Goal: Use online tool/utility: Utilize a website feature to perform a specific function

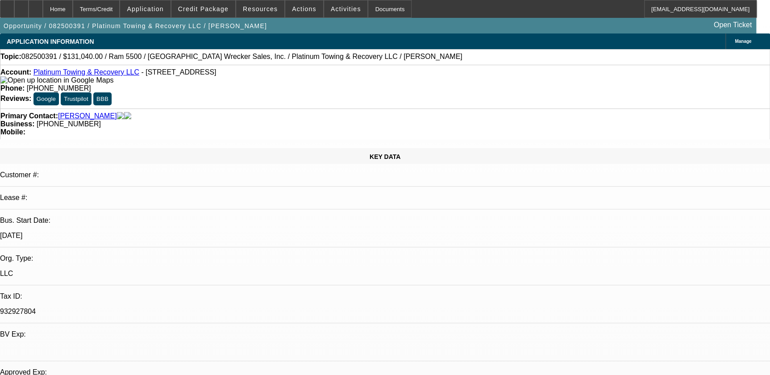
select select "0.1"
select select "0"
select select "0.1"
select select "0"
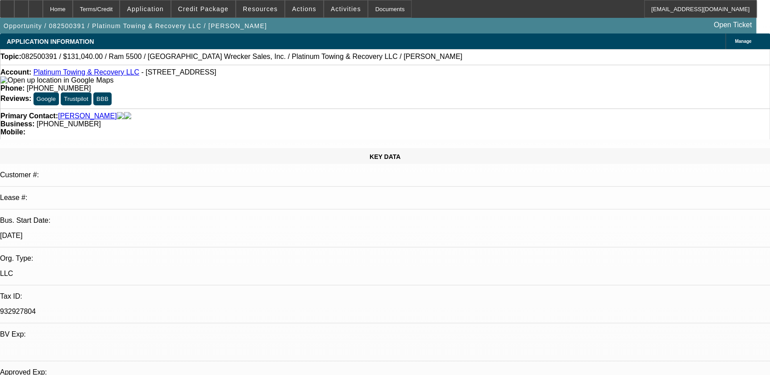
select select "0"
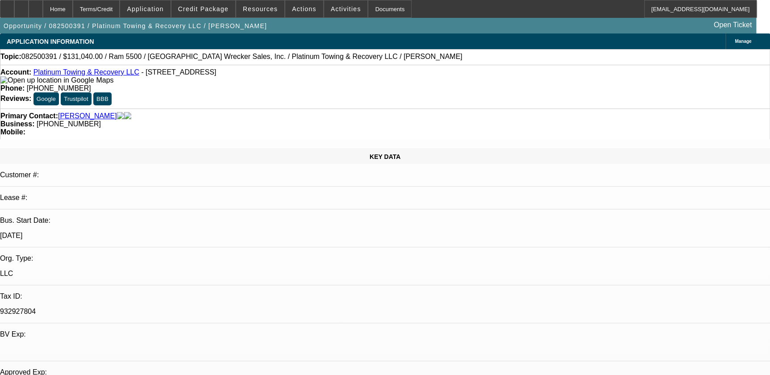
select select "0"
select select "1"
select select "2"
select select "6"
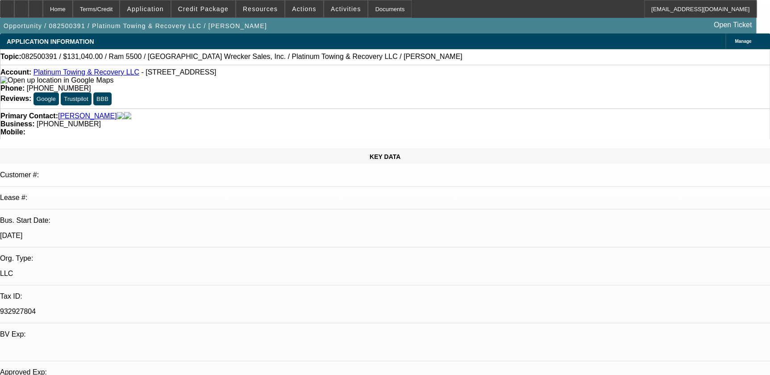
select select "1"
select select "2"
select select "6"
select select "1"
select select "2"
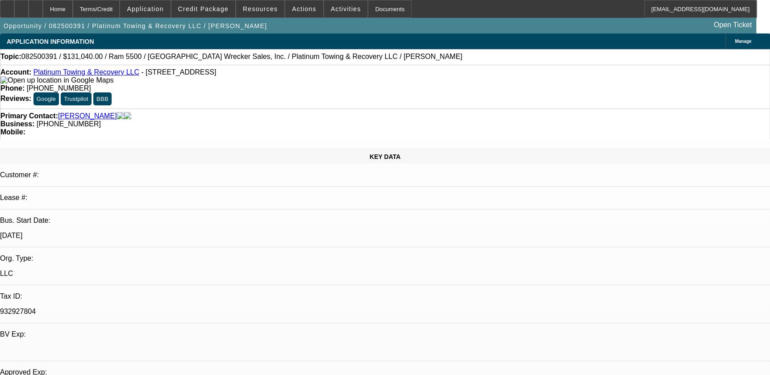
select select "6"
select select "1"
select select "2"
select select "6"
